Goal: Task Accomplishment & Management: Use online tool/utility

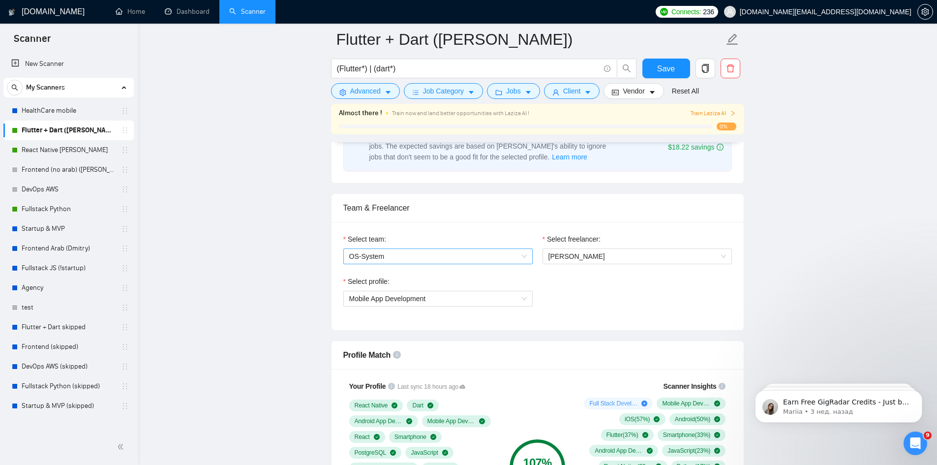
scroll to position [590, 0]
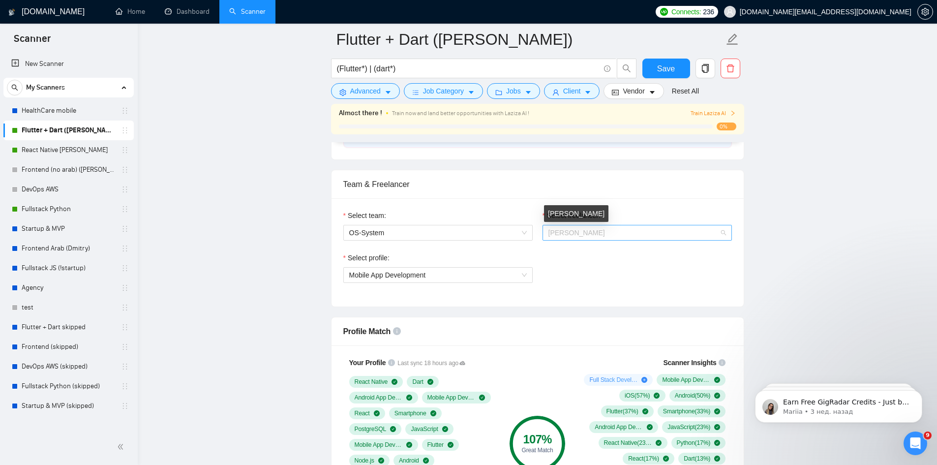
click at [568, 234] on span "[PERSON_NAME]" at bounding box center [577, 233] width 57 height 8
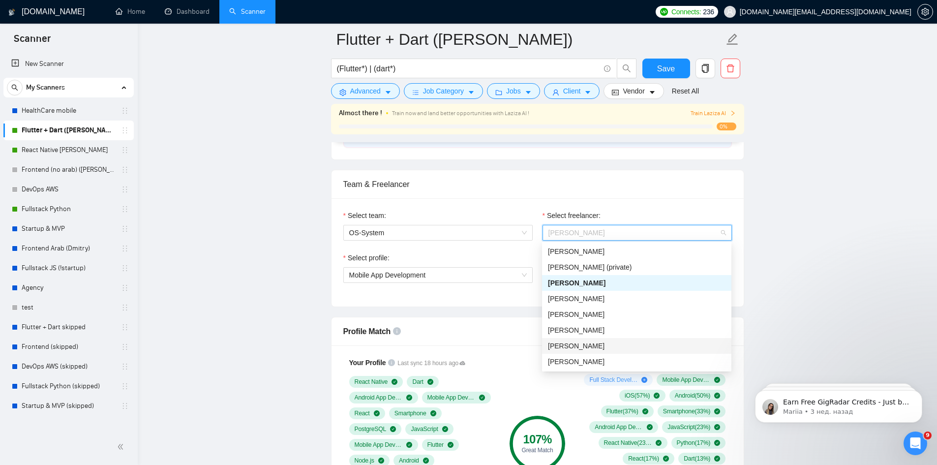
click at [628, 339] on div "[PERSON_NAME]" at bounding box center [636, 346] width 189 height 16
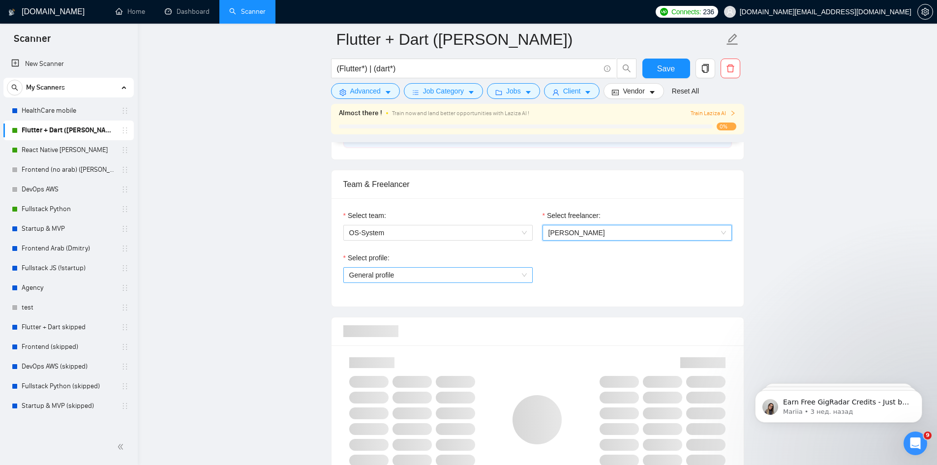
click at [500, 280] on span "General profile" at bounding box center [438, 275] width 178 height 15
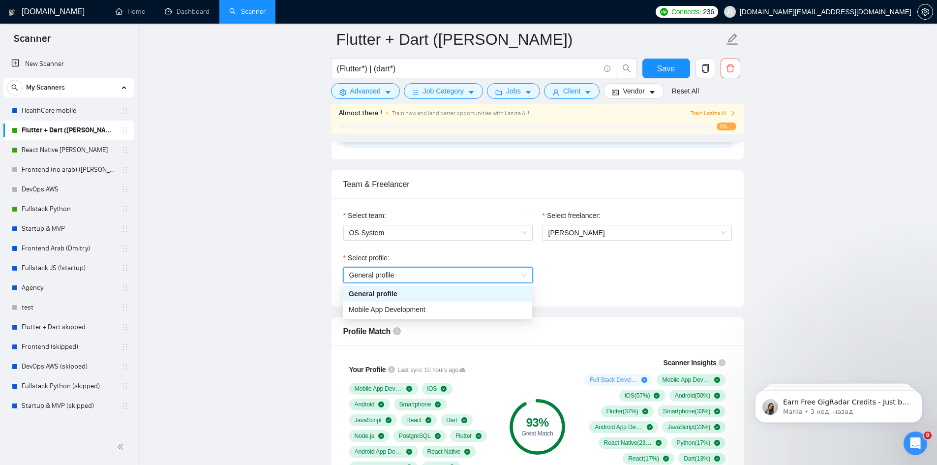
click at [646, 284] on div "Select profile: General profile General profile" at bounding box center [537, 273] width 398 height 42
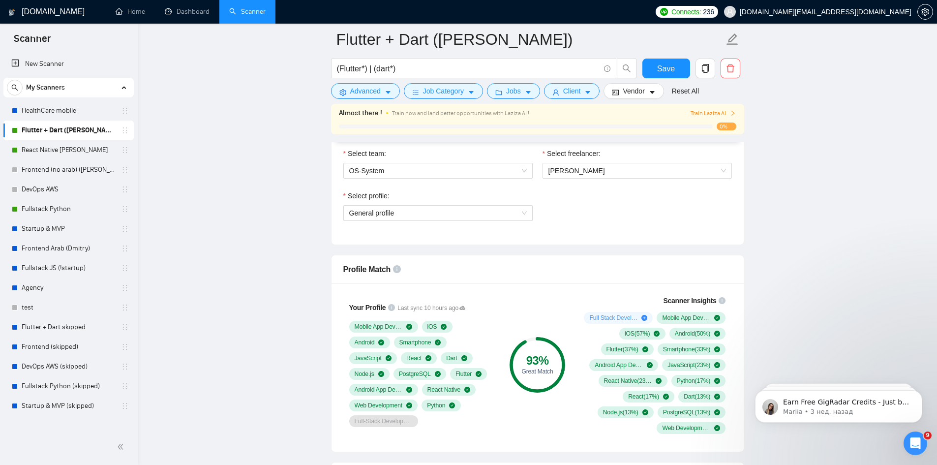
scroll to position [689, 0]
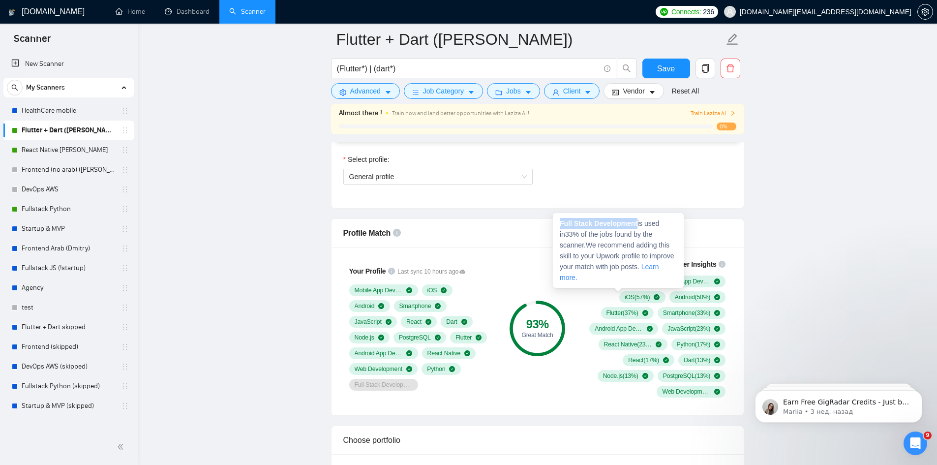
drag, startPoint x: 637, startPoint y: 224, endPoint x: 555, endPoint y: 221, distance: 81.2
click at [555, 221] on div "Full Stack Development is used in 33 % of the jobs found by the scanner. We rec…" at bounding box center [618, 250] width 131 height 75
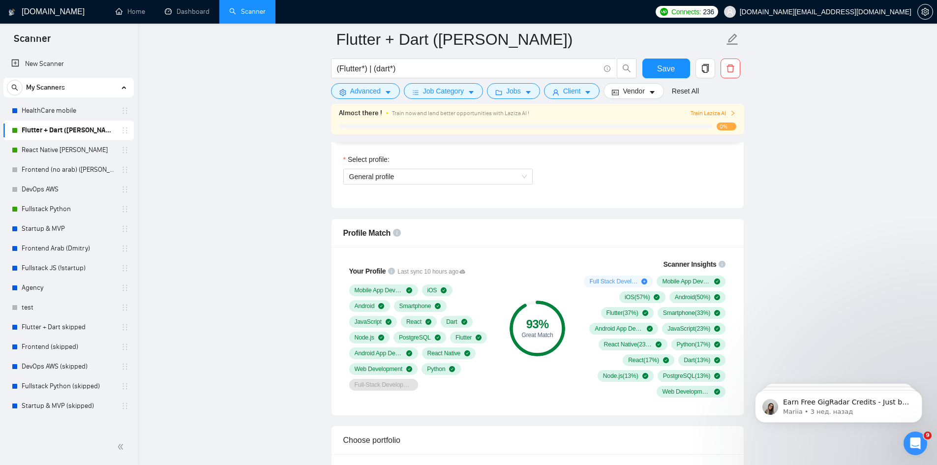
copy strong "Full Stack Development"
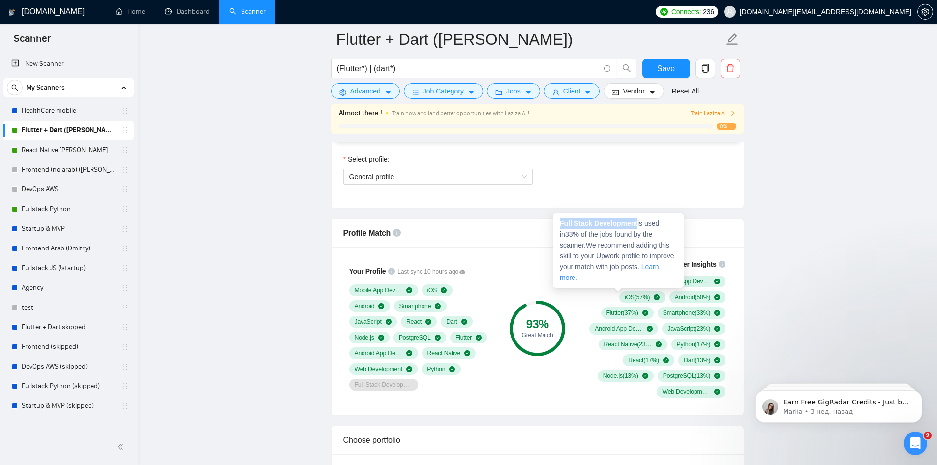
click at [546, 291] on div "93 % Great Match" at bounding box center [537, 328] width 66 height 151
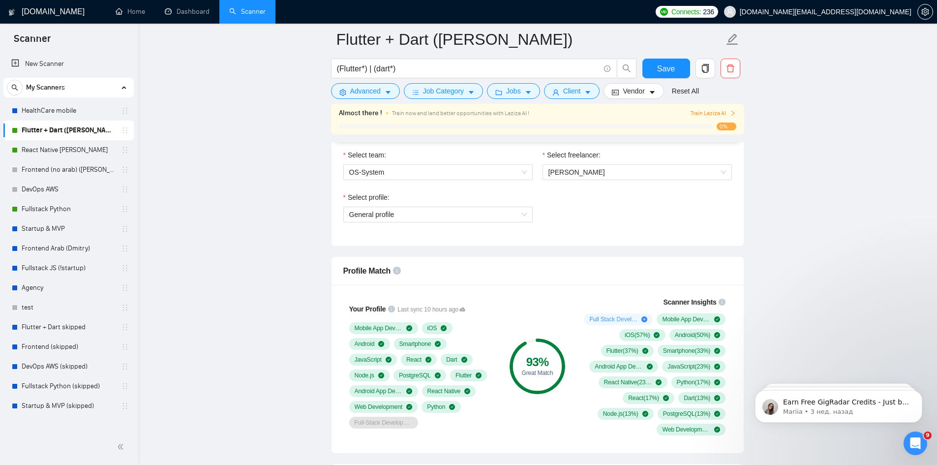
scroll to position [640, 0]
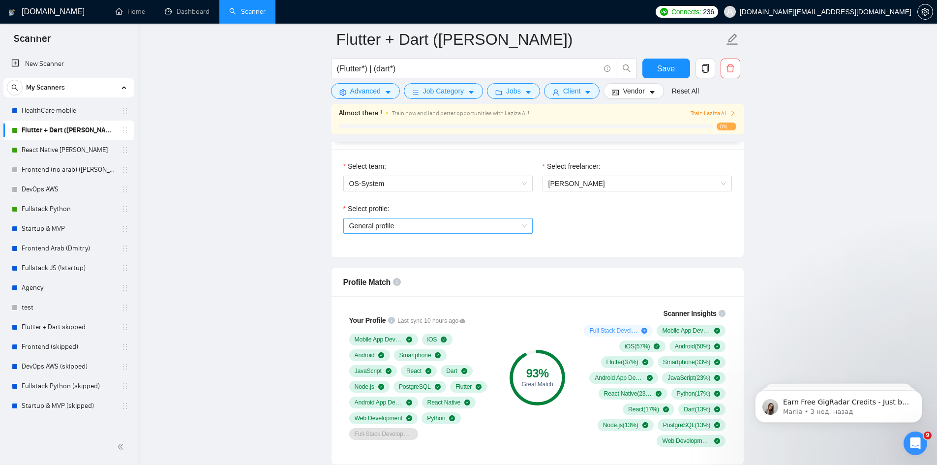
click at [484, 222] on span "General profile" at bounding box center [438, 225] width 178 height 15
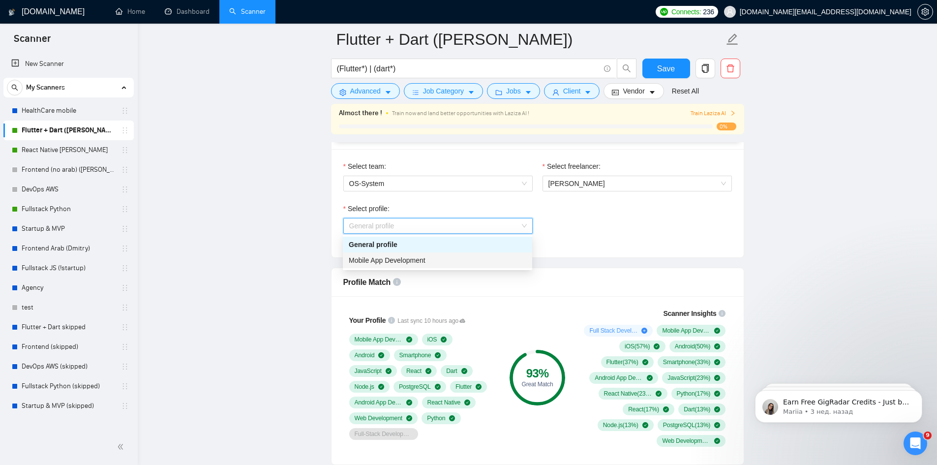
click at [477, 262] on div "Mobile App Development" at bounding box center [438, 260] width 178 height 11
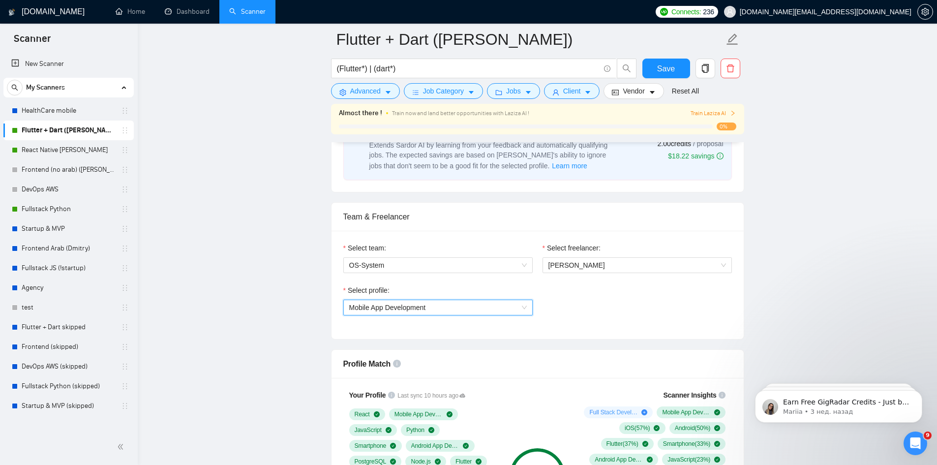
scroll to position [541, 0]
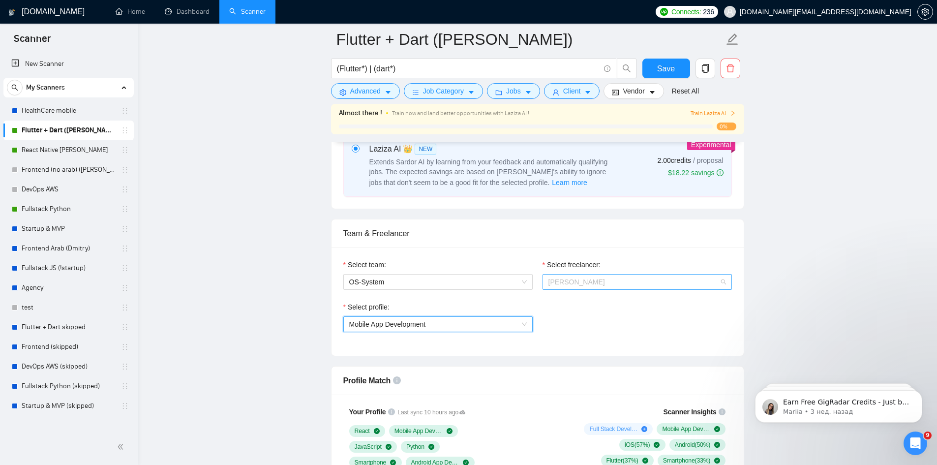
click at [632, 280] on span "[PERSON_NAME]" at bounding box center [638, 281] width 178 height 15
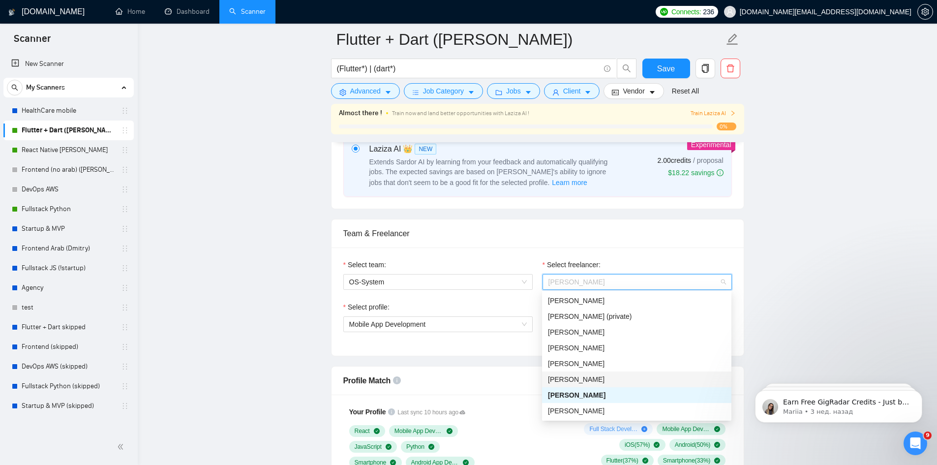
click at [611, 381] on div "[PERSON_NAME]" at bounding box center [637, 379] width 178 height 11
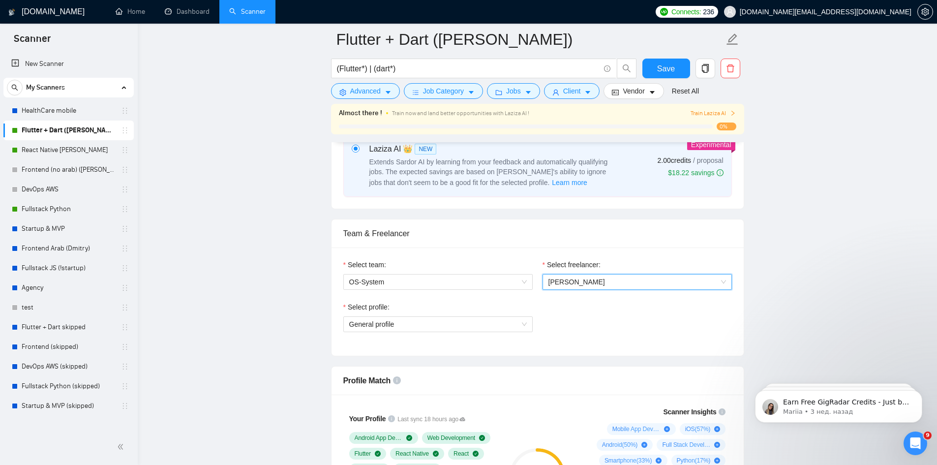
scroll to position [640, 0]
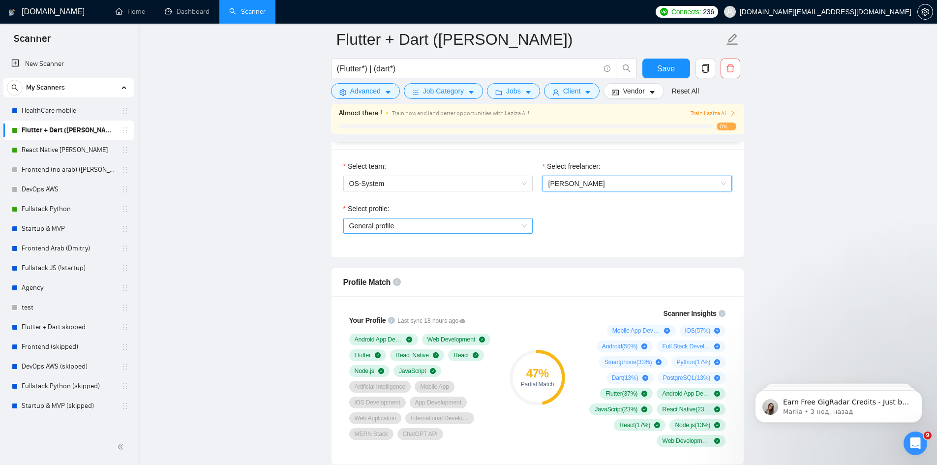
click at [493, 224] on span "General profile" at bounding box center [438, 225] width 178 height 15
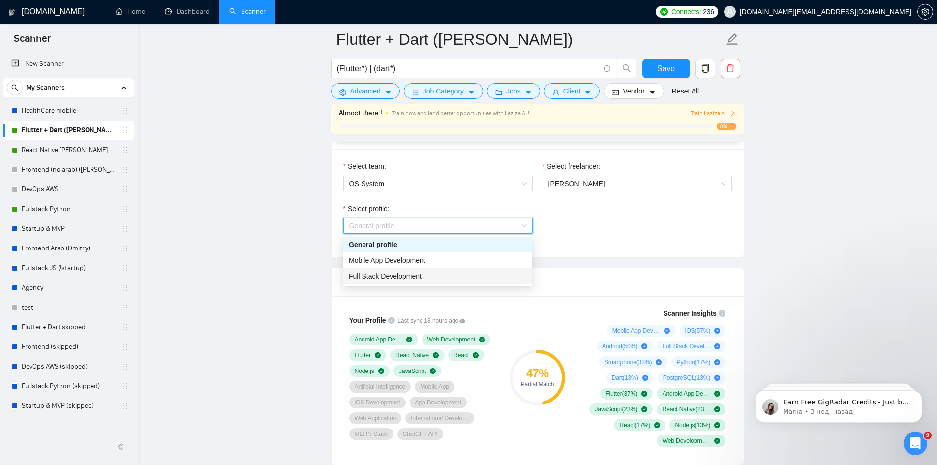
click at [438, 273] on div "Full Stack Development" at bounding box center [438, 276] width 178 height 11
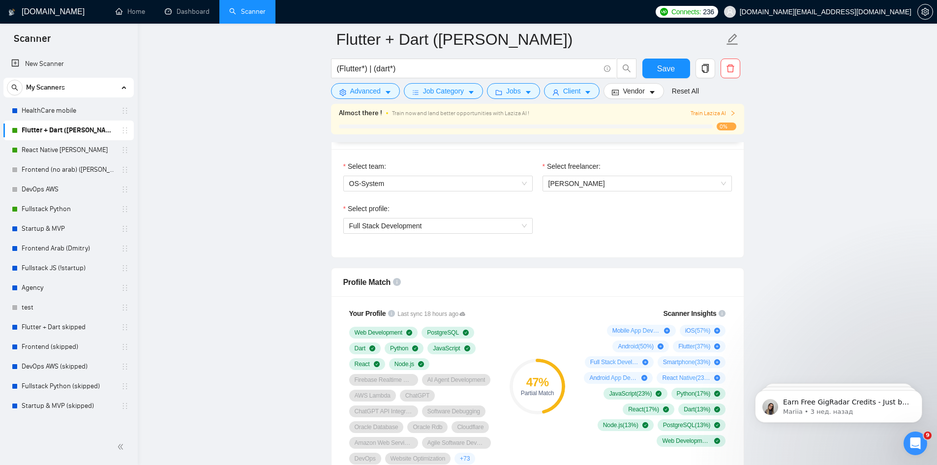
scroll to position [738, 0]
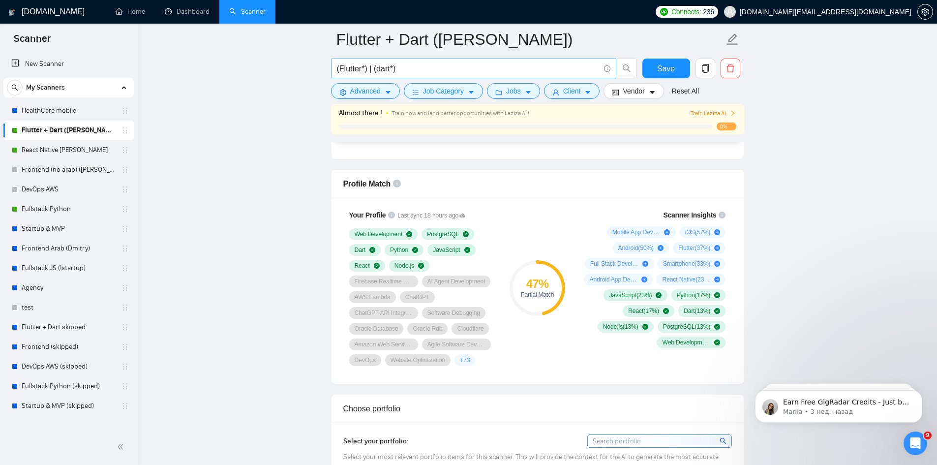
drag, startPoint x: 66, startPoint y: 233, endPoint x: 553, endPoint y: 61, distance: 517.0
click at [66, 233] on link "Startup & MVP" at bounding box center [68, 229] width 93 height 20
click at [43, 290] on link "Agency" at bounding box center [68, 288] width 93 height 20
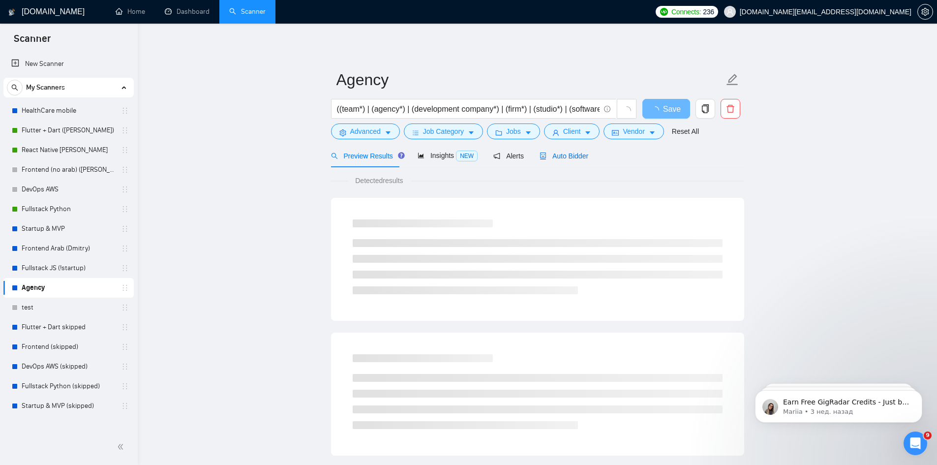
click at [576, 159] on span "Auto Bidder" at bounding box center [564, 156] width 49 height 8
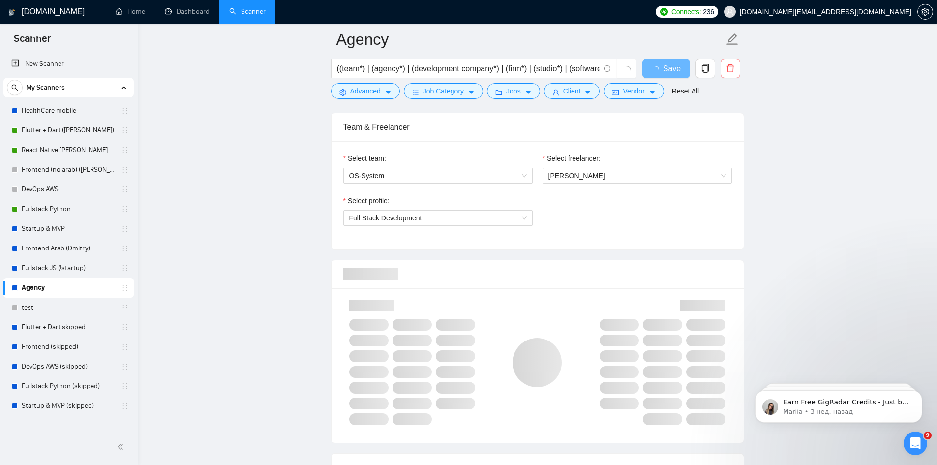
scroll to position [492, 0]
click at [625, 183] on div "Select team: OS-System Select freelancer: [PERSON_NAME] Select profile: Full St…" at bounding box center [538, 196] width 412 height 108
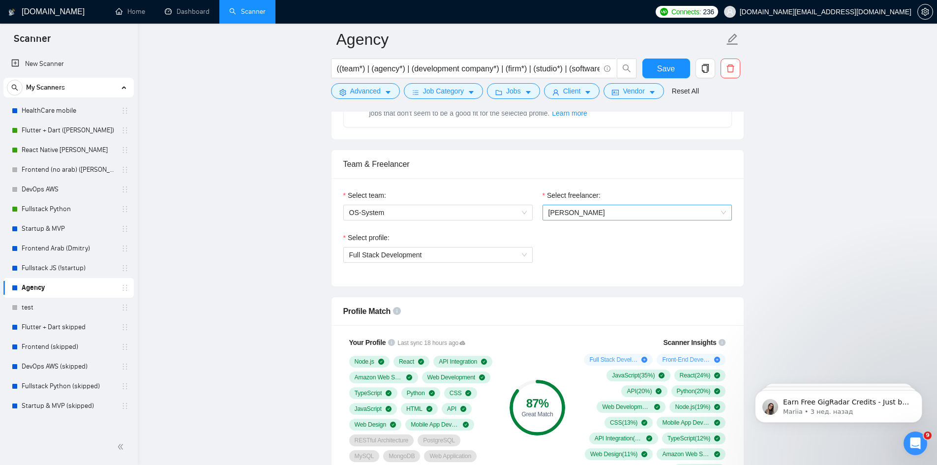
click at [622, 217] on span "[PERSON_NAME]" at bounding box center [638, 212] width 178 height 15
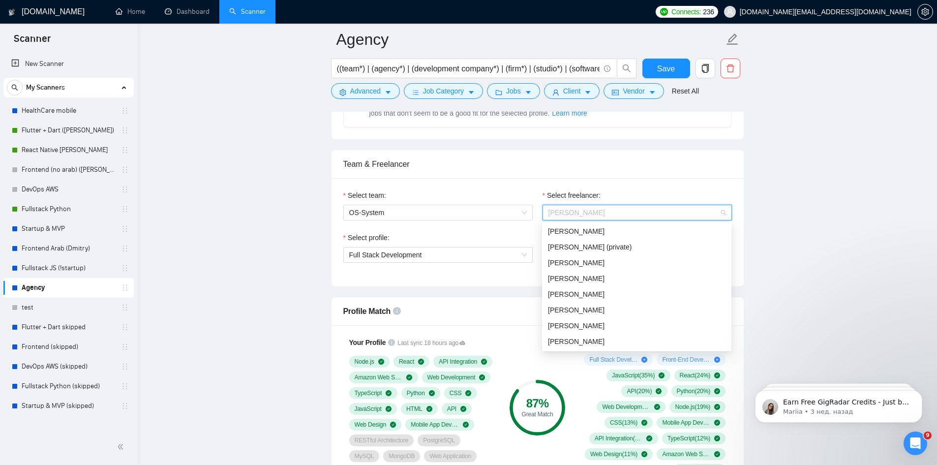
scroll to position [16, 0]
click at [602, 286] on div "[PERSON_NAME]" at bounding box center [636, 294] width 189 height 16
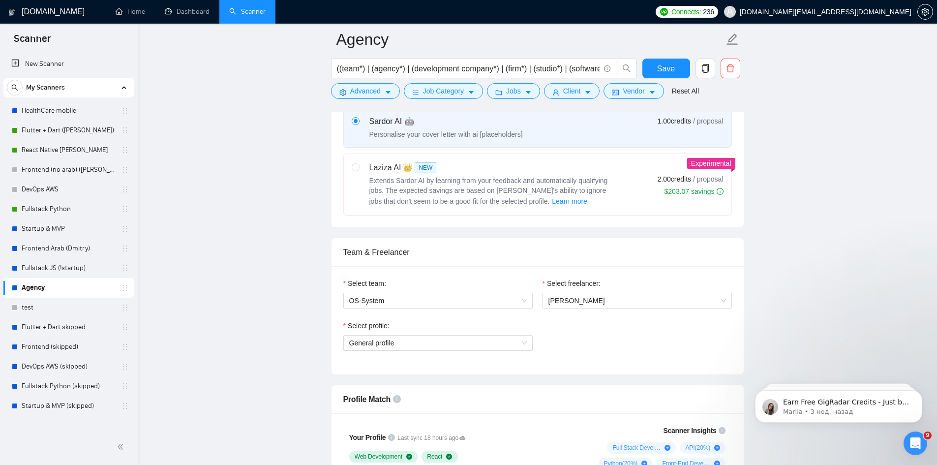
scroll to position [394, 0]
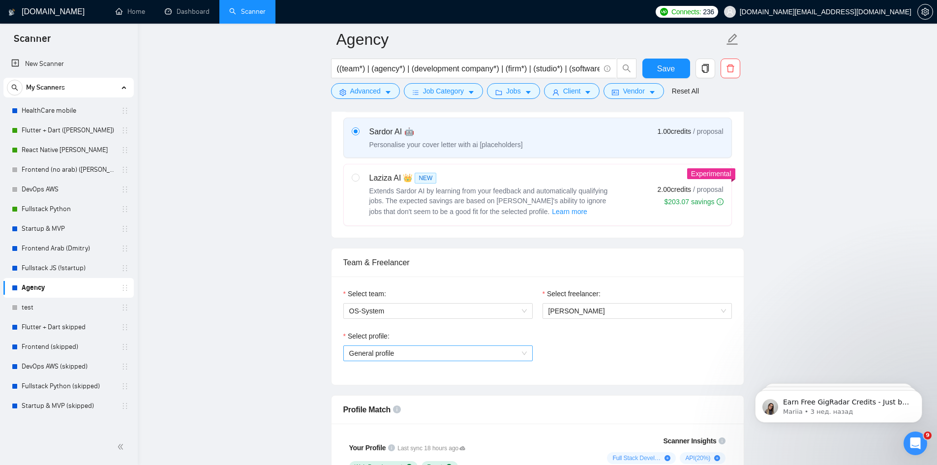
click at [454, 354] on span "General profile" at bounding box center [438, 353] width 178 height 15
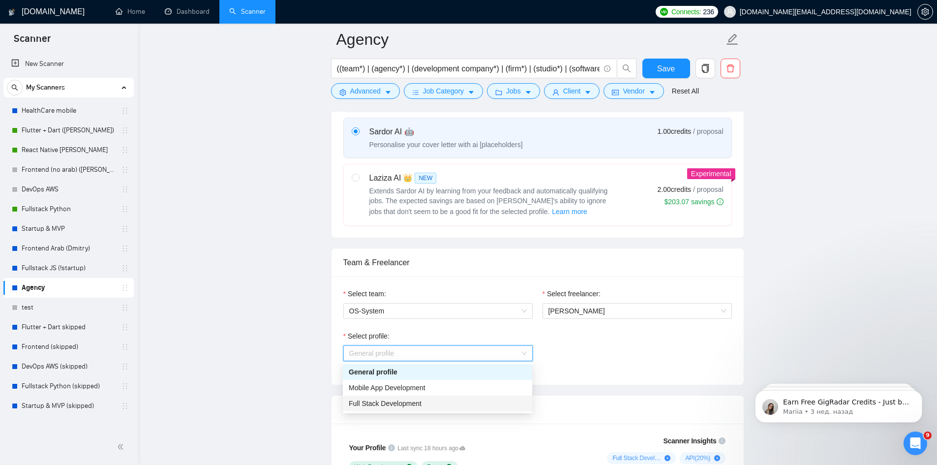
click at [382, 401] on span "Full Stack Development" at bounding box center [385, 403] width 73 height 8
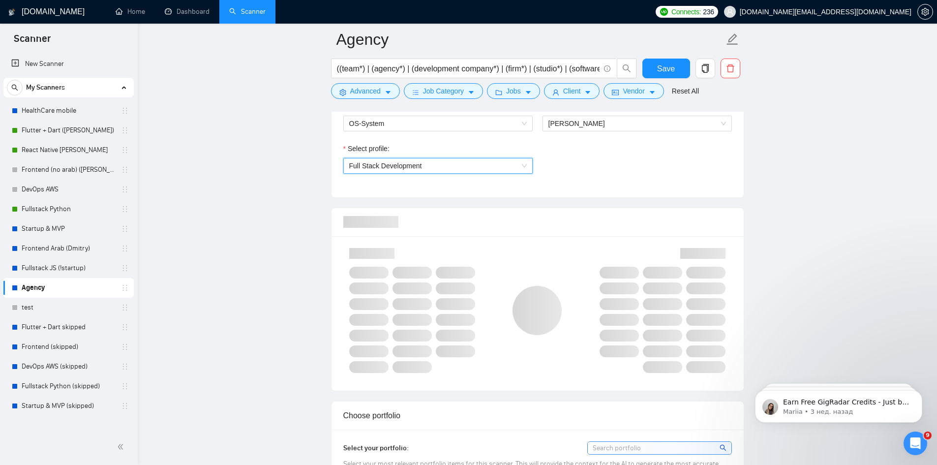
scroll to position [640, 0]
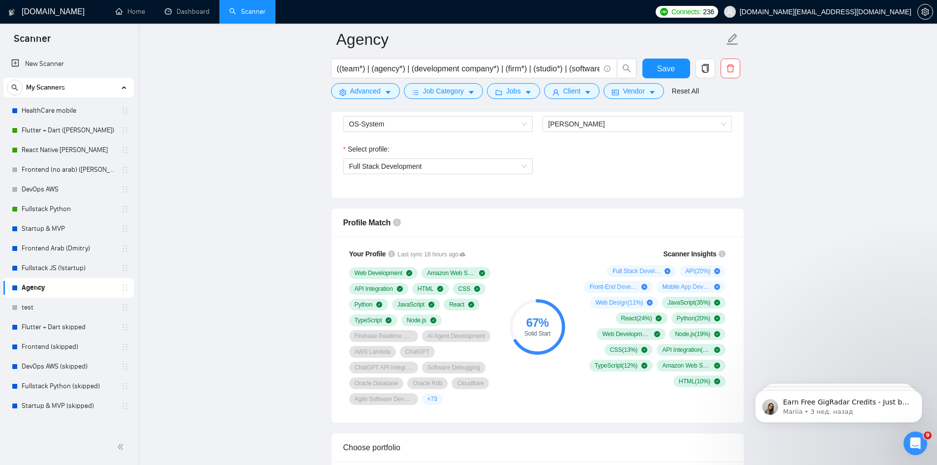
scroll to position [541, 0]
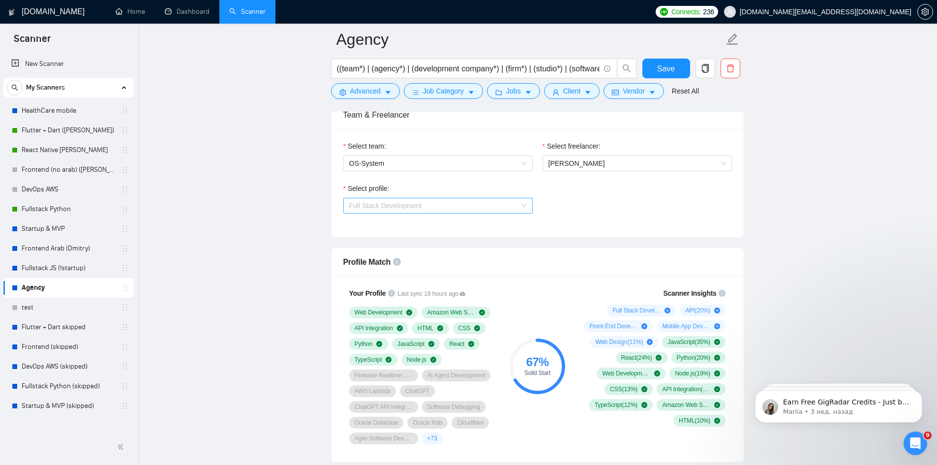
click at [444, 207] on span "Full Stack Development" at bounding box center [438, 205] width 178 height 15
click at [429, 242] on div "Mobile App Development" at bounding box center [438, 240] width 178 height 11
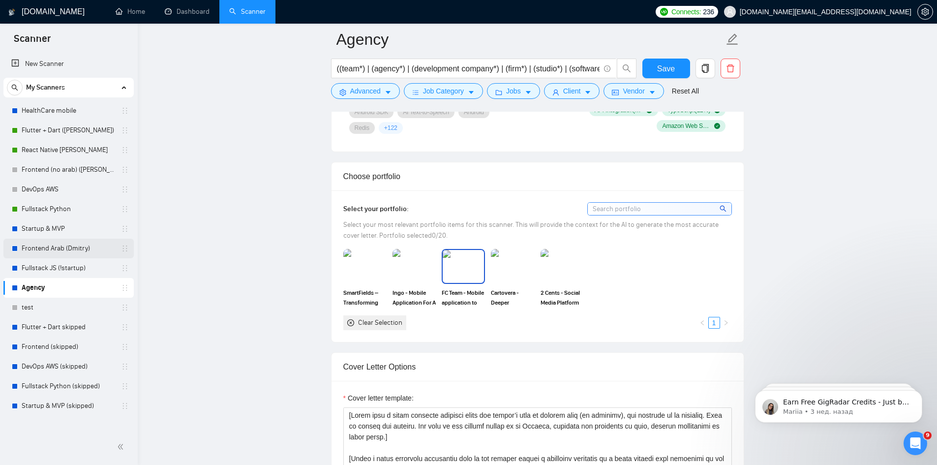
scroll to position [836, 0]
drag, startPoint x: 66, startPoint y: 410, endPoint x: 556, endPoint y: 63, distance: 600.0
click at [66, 410] on link "Startup & MVP (skipped)" at bounding box center [68, 406] width 93 height 20
click at [58, 230] on link "Startup & MVP" at bounding box center [68, 229] width 93 height 20
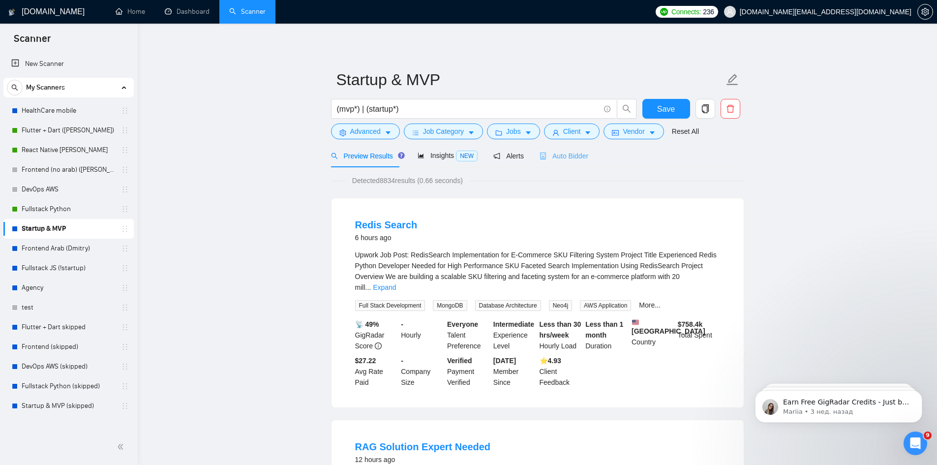
click at [565, 165] on div "Auto Bidder" at bounding box center [564, 155] width 49 height 23
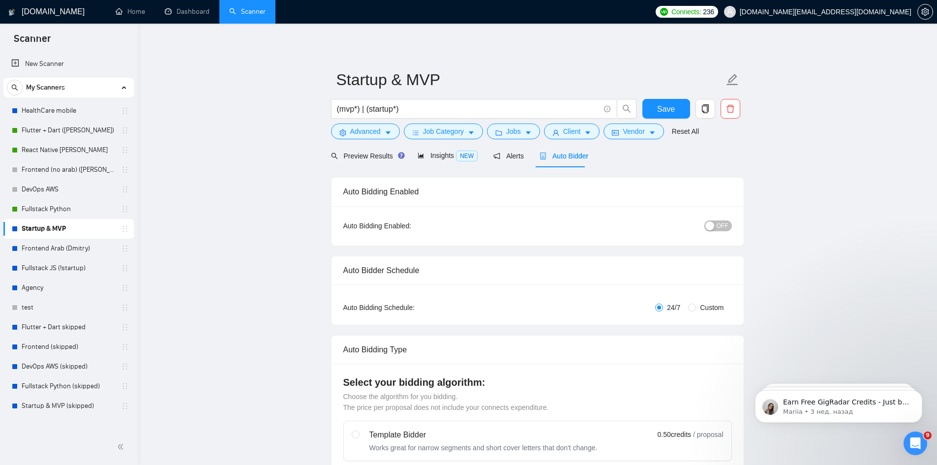
checkbox input "true"
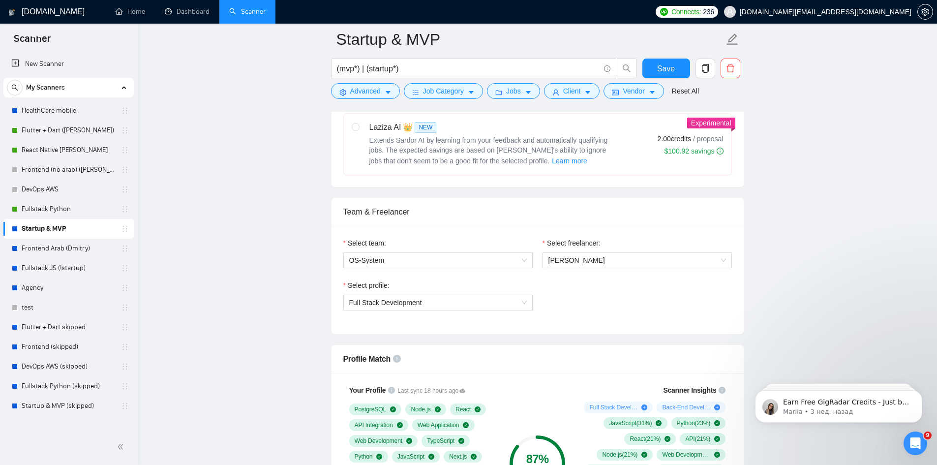
scroll to position [443, 0]
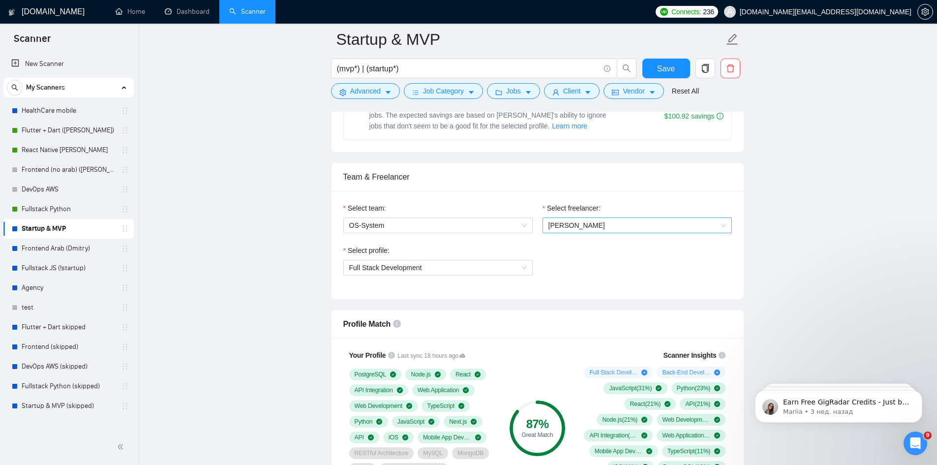
click at [589, 226] on span "[PERSON_NAME]" at bounding box center [577, 225] width 57 height 8
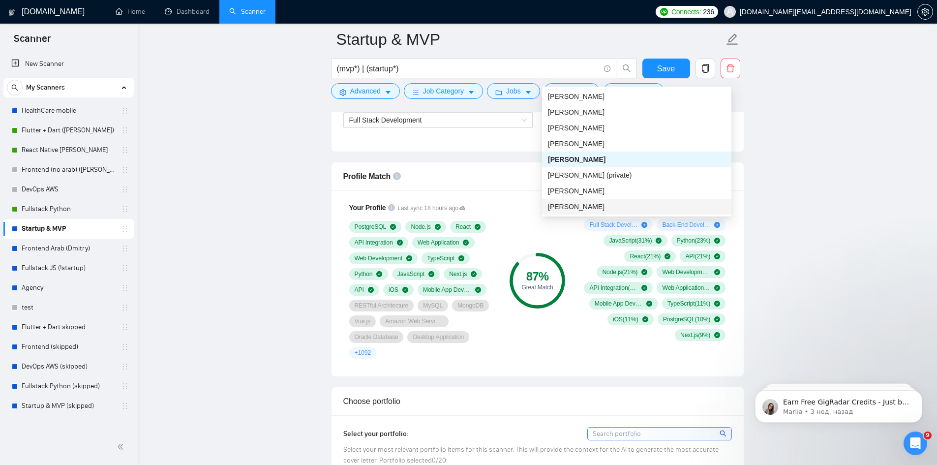
scroll to position [14, 0]
click at [605, 162] on div "[PERSON_NAME]" at bounding box center [637, 161] width 178 height 11
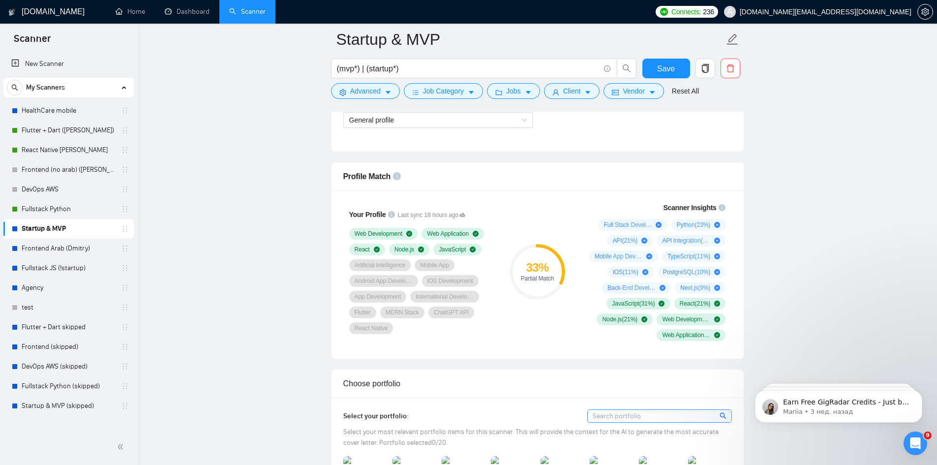
scroll to position [492, 0]
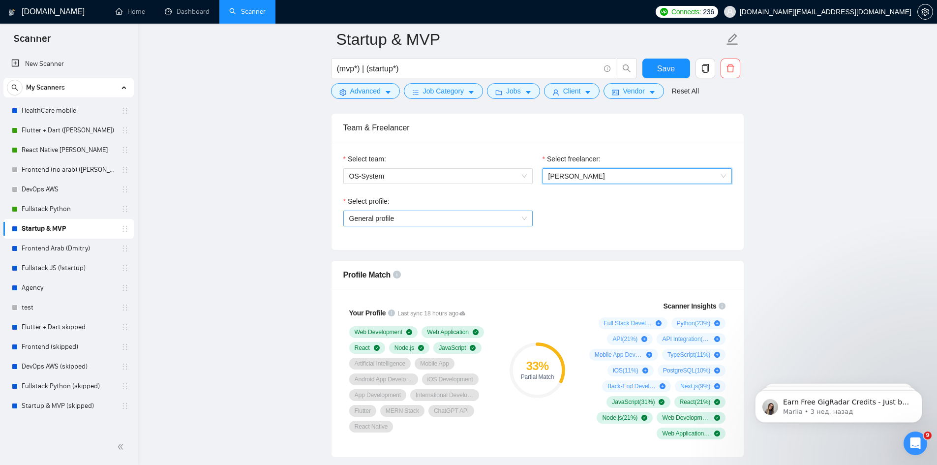
click at [445, 225] on span "General profile" at bounding box center [438, 218] width 178 height 15
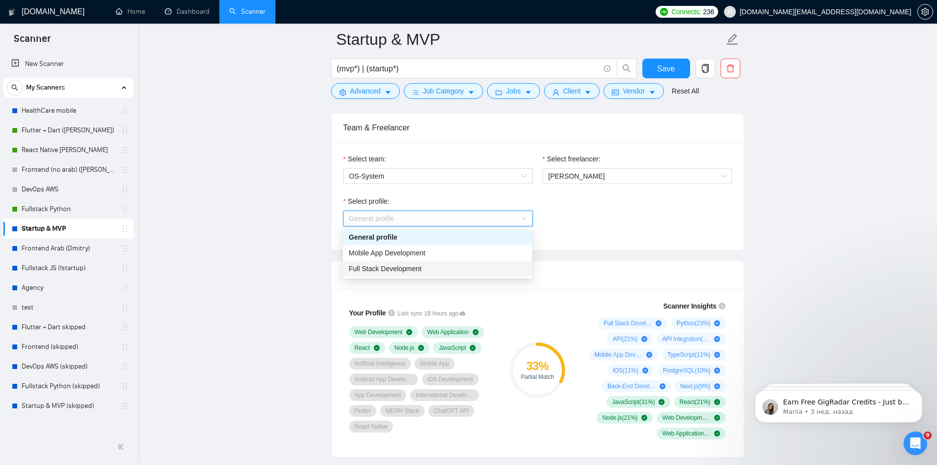
click at [430, 262] on div "Full Stack Development" at bounding box center [437, 269] width 189 height 16
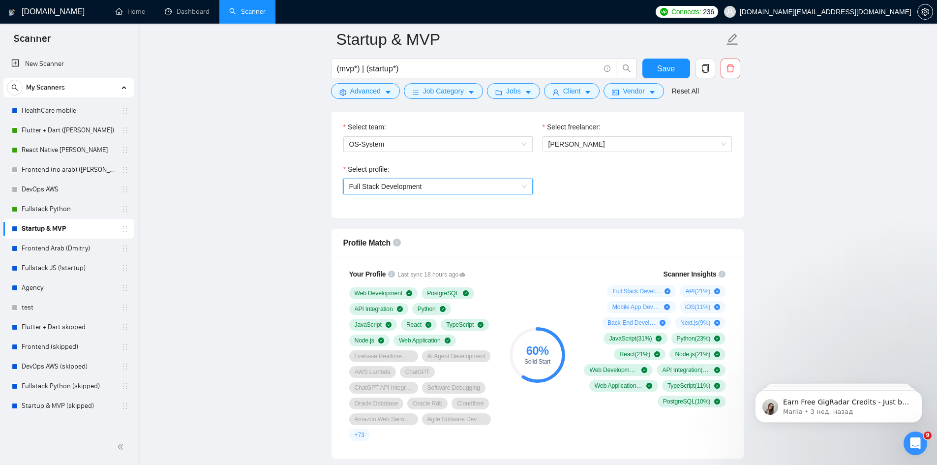
scroll to position [541, 0]
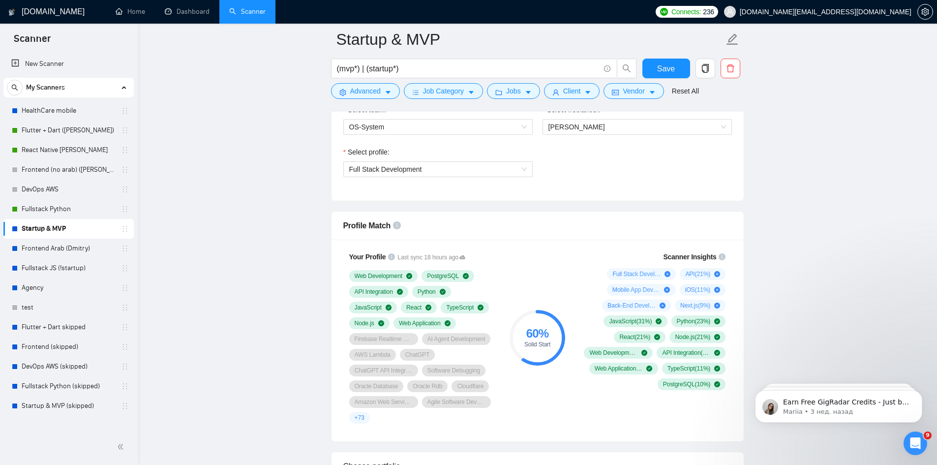
click at [458, 177] on div "Select profile: Full Stack Development" at bounding box center [437, 168] width 199 height 42
click at [459, 165] on span "Full Stack Development" at bounding box center [438, 169] width 178 height 15
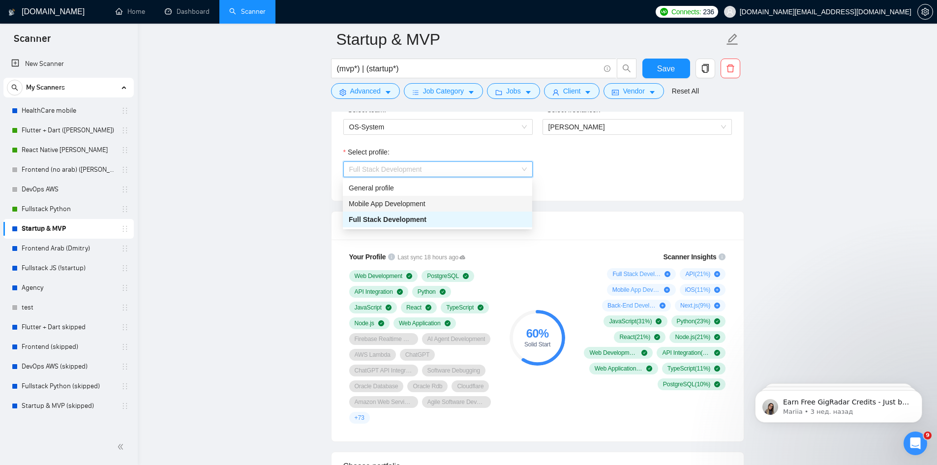
click at [404, 203] on span "Mobile App Development" at bounding box center [387, 204] width 77 height 8
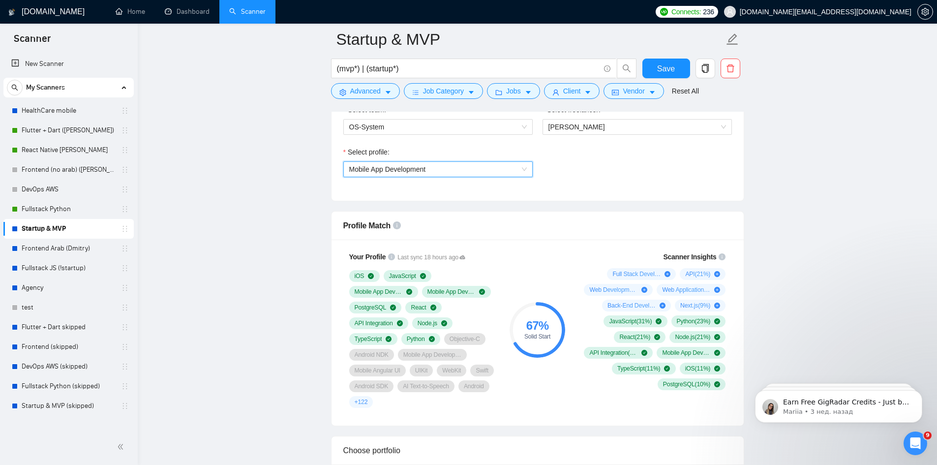
click at [395, 173] on span "Mobile App Development" at bounding box center [438, 169] width 178 height 15
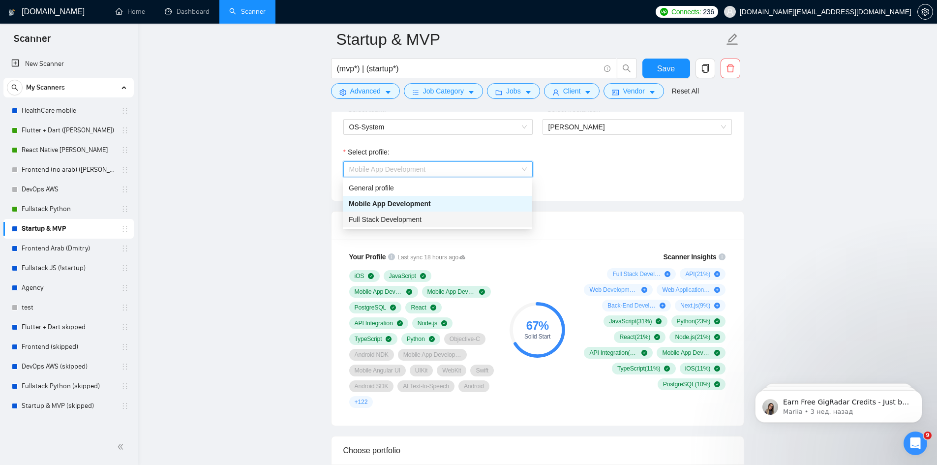
drag, startPoint x: 375, startPoint y: 212, endPoint x: 375, endPoint y: 217, distance: 5.9
click at [375, 217] on div "Full Stack Development" at bounding box center [437, 220] width 189 height 16
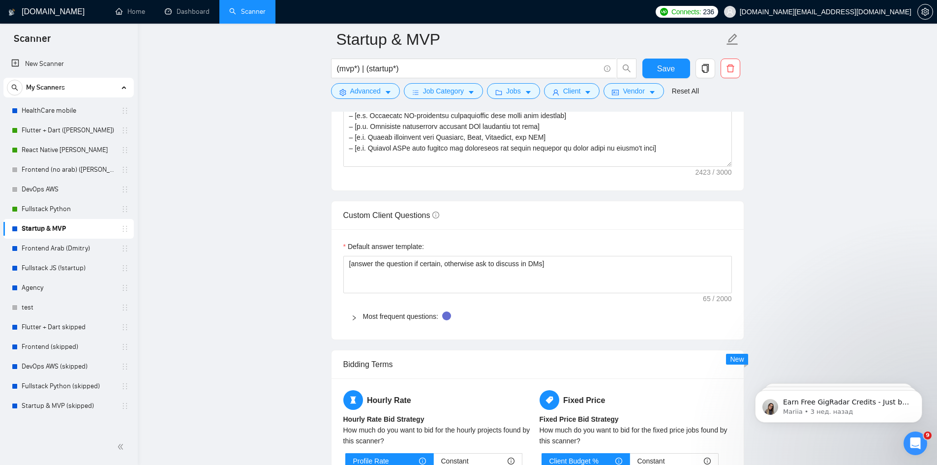
scroll to position [1427, 0]
